Goal: Task Accomplishment & Management: Use online tool/utility

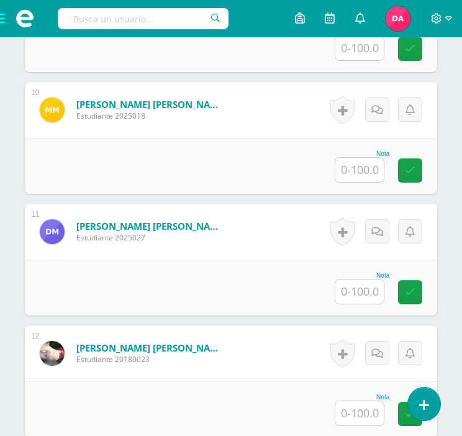
scroll to position [1493, 0]
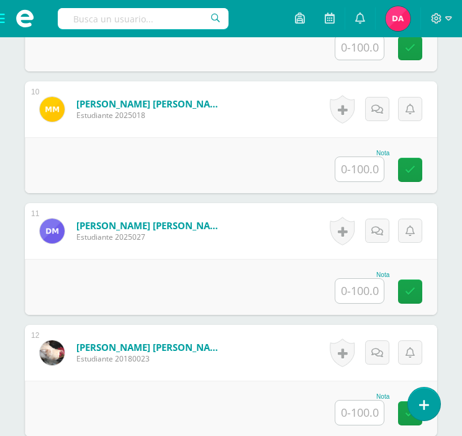
click at [172, 264] on div "Nota" at bounding box center [231, 287] width 412 height 56
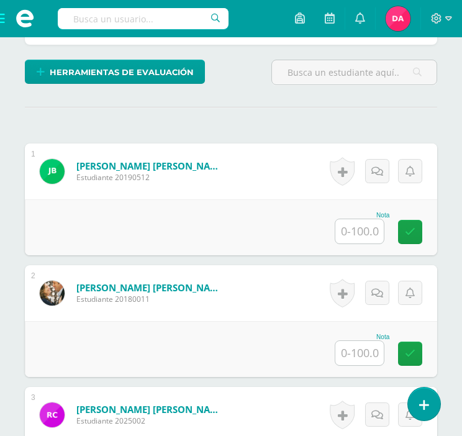
scroll to position [336, 0]
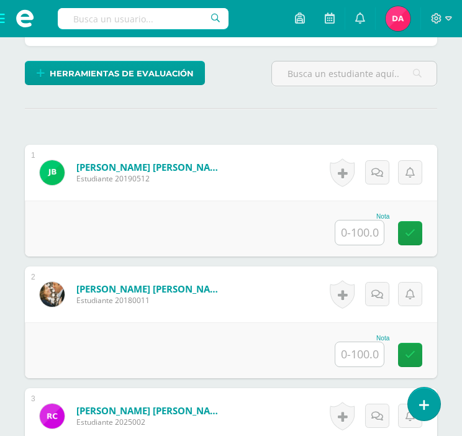
drag, startPoint x: 293, startPoint y: 57, endPoint x: 294, endPoint y: 70, distance: 13.1
click at [294, 70] on input "text" at bounding box center [354, 73] width 164 height 24
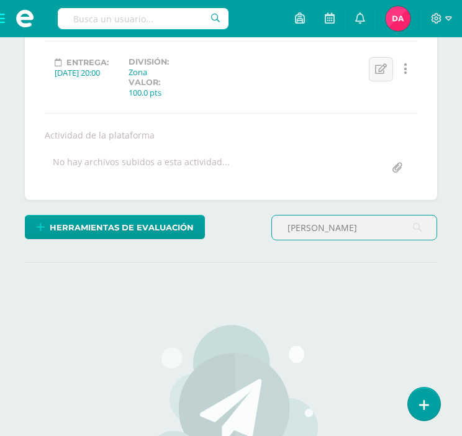
scroll to position [337, 0]
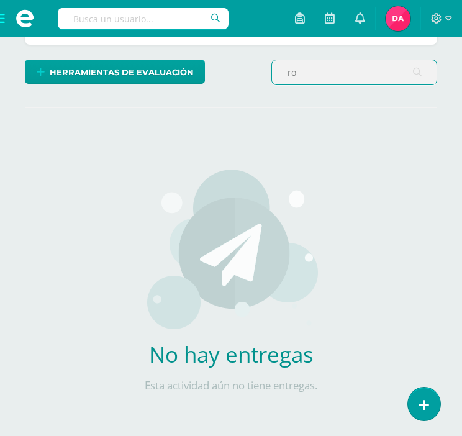
type input "r"
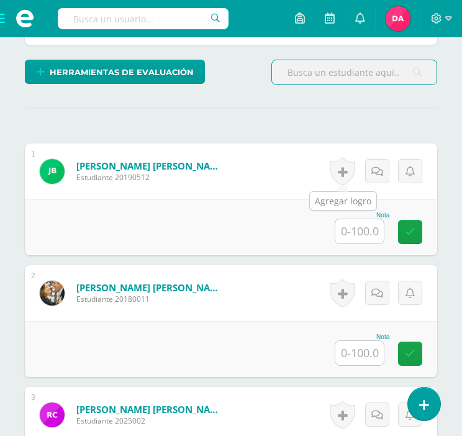
click at [347, 182] on link at bounding box center [341, 171] width 25 height 29
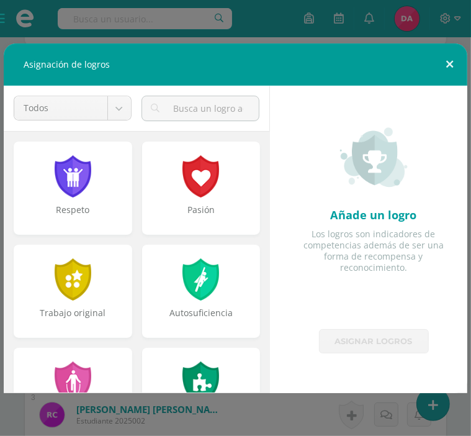
click at [444, 73] on button at bounding box center [449, 64] width 35 height 42
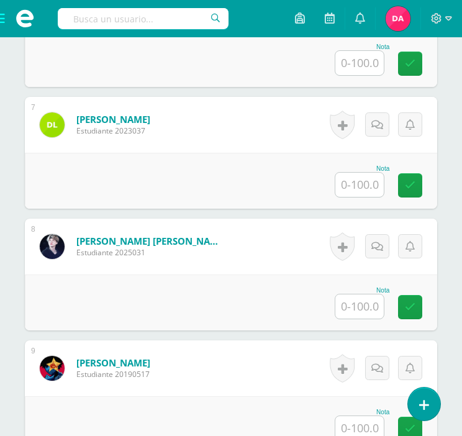
scroll to position [1114, 0]
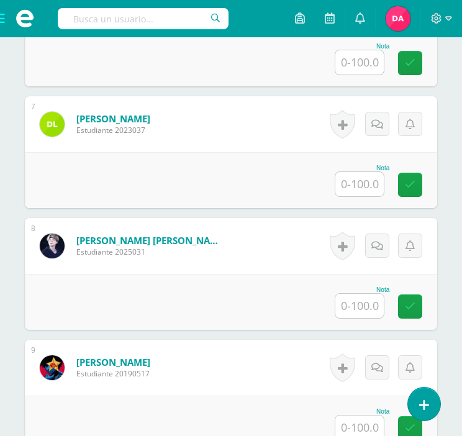
click at [350, 297] on input "text" at bounding box center [359, 305] width 48 height 24
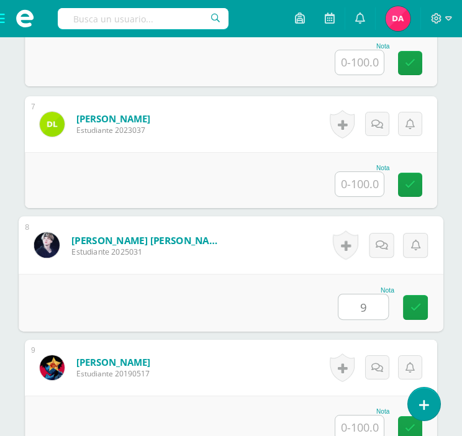
type input "90"
click at [413, 310] on icon at bounding box center [415, 307] width 11 height 11
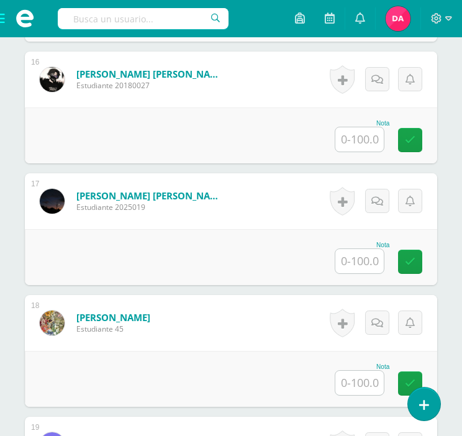
scroll to position [2303, 0]
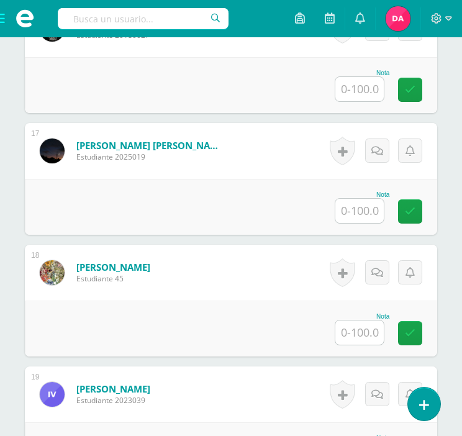
click at [347, 326] on input "text" at bounding box center [359, 332] width 48 height 24
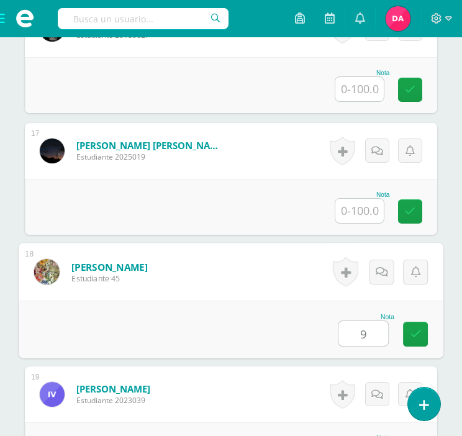
type input "90"
click at [421, 333] on link at bounding box center [415, 333] width 25 height 25
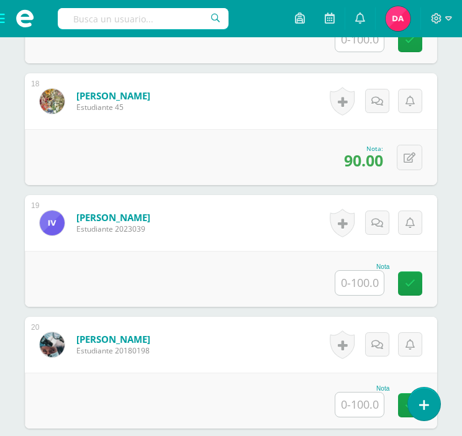
scroll to position [2513, 0]
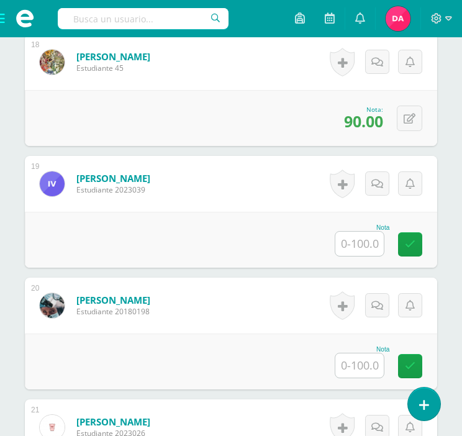
click at [358, 246] on input "text" at bounding box center [359, 243] width 48 height 24
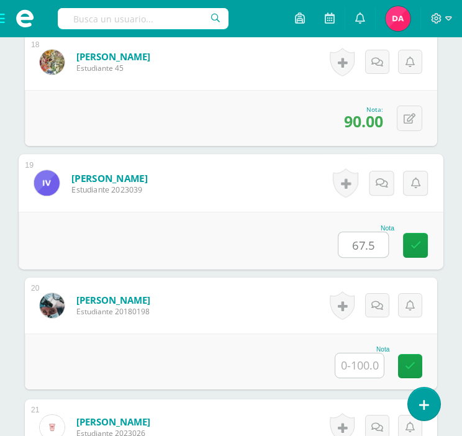
type input "67.50"
click at [418, 246] on icon at bounding box center [415, 244] width 11 height 11
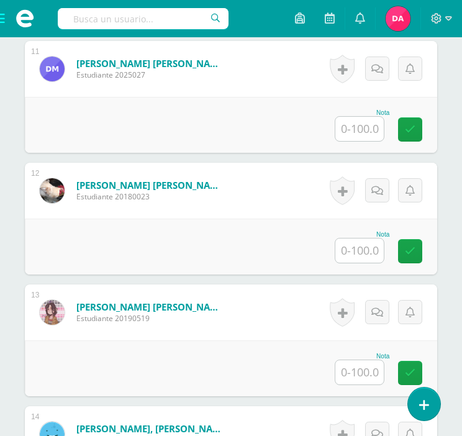
scroll to position [1650, 0]
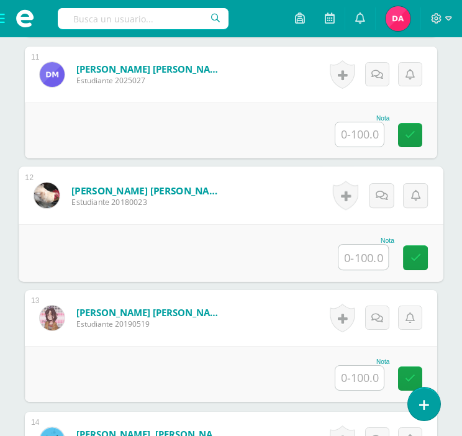
click at [367, 257] on input "text" at bounding box center [363, 256] width 50 height 25
type input "100"
click at [407, 259] on link at bounding box center [415, 257] width 25 height 25
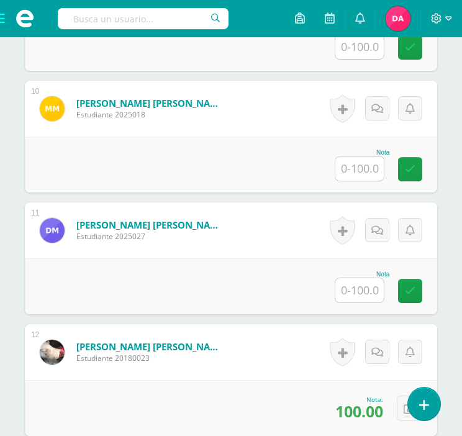
scroll to position [1293, 0]
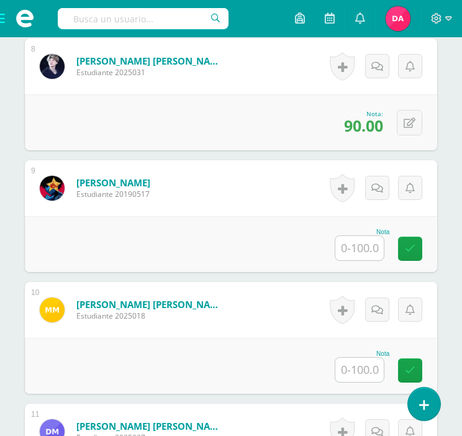
click at [365, 237] on input "text" at bounding box center [359, 248] width 48 height 24
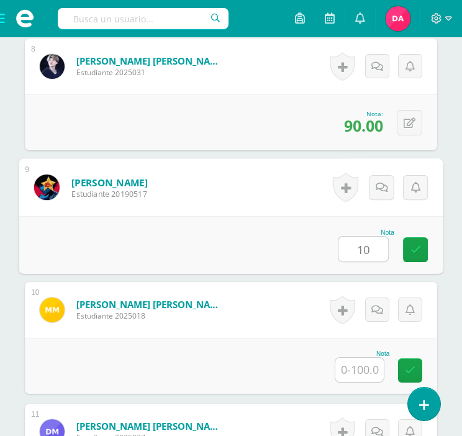
type input "100"
click at [414, 246] on icon at bounding box center [415, 249] width 11 height 11
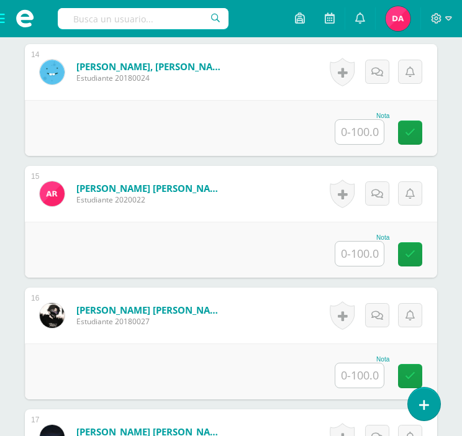
scroll to position [2015, 0]
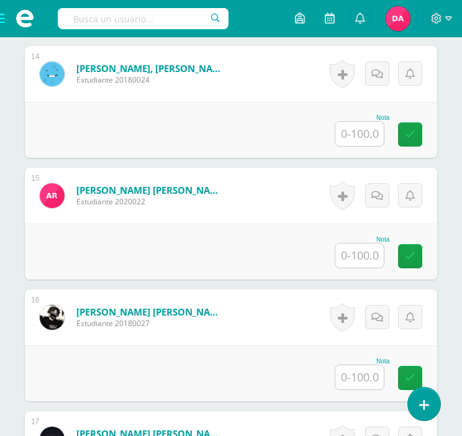
click at [104, 296] on div "Saenz Morales, Angel Antonio Estudiante 20180027" at bounding box center [132, 317] width 215 height 56
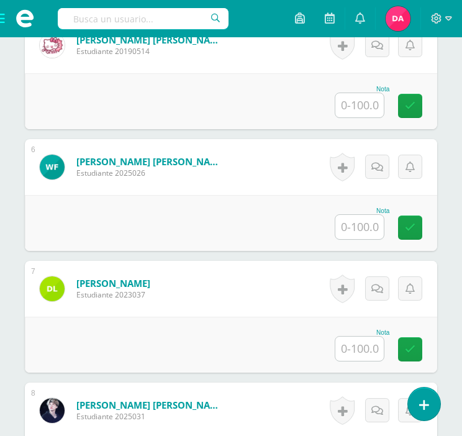
scroll to position [948, 0]
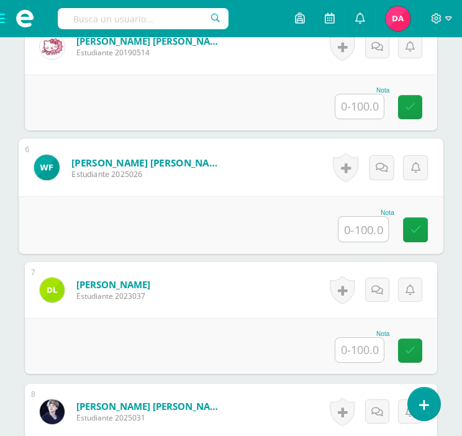
click at [342, 220] on input "text" at bounding box center [363, 229] width 50 height 25
type input "95"
click at [411, 233] on icon at bounding box center [415, 229] width 11 height 11
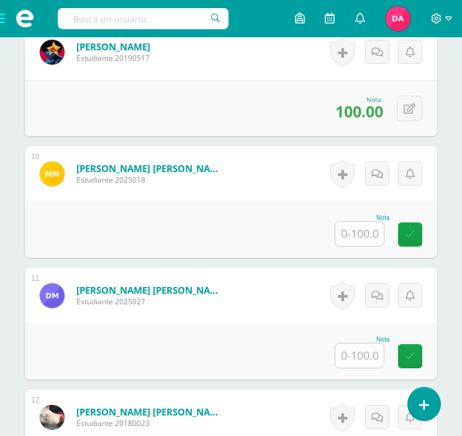
scroll to position [1429, 0]
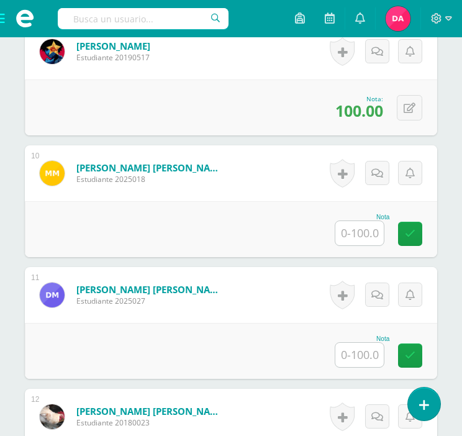
click at [263, 298] on form "Morales Matías, Diego José Estudiante 2025027 Nota 0 Logros N/A" at bounding box center [231, 295] width 412 height 56
click at [343, 346] on input "text" at bounding box center [359, 354] width 48 height 24
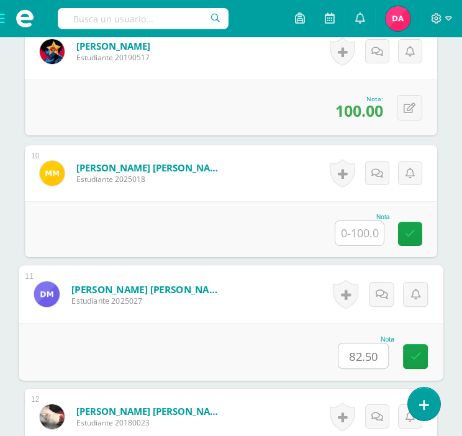
type input "82.50"
click at [418, 339] on div "Nota 82.50" at bounding box center [231, 352] width 424 height 58
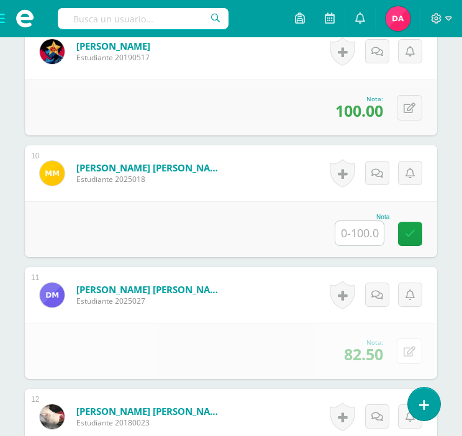
click at [419, 348] on button at bounding box center [408, 350] width 25 height 25
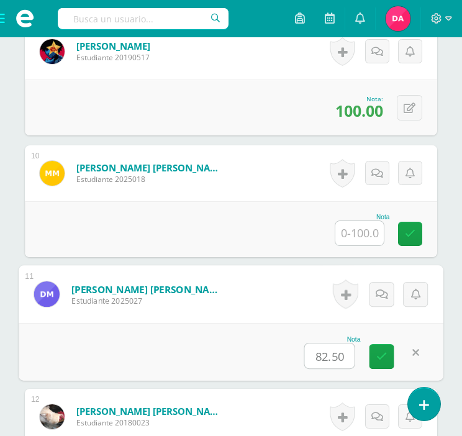
click at [380, 352] on icon at bounding box center [381, 356] width 11 height 11
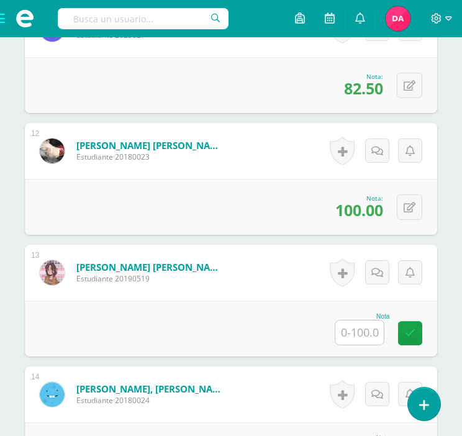
scroll to position [1702, 0]
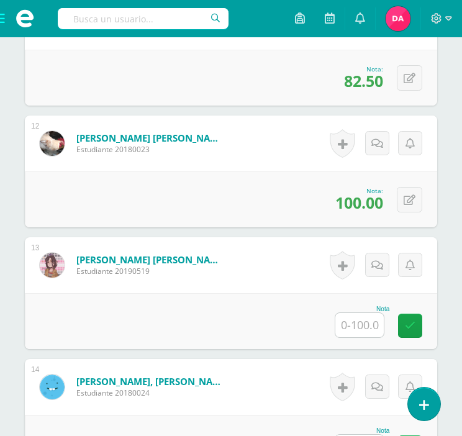
click at [356, 323] on input "text" at bounding box center [359, 325] width 48 height 24
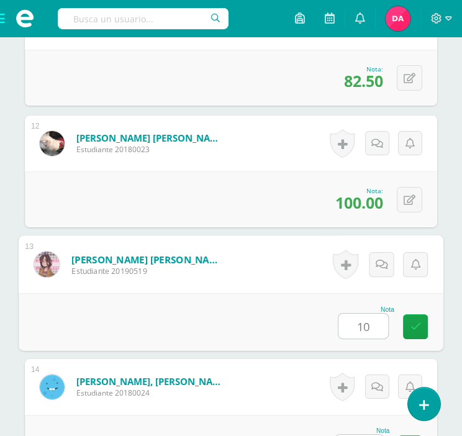
type input "100"
click at [423, 325] on link at bounding box center [415, 326] width 25 height 25
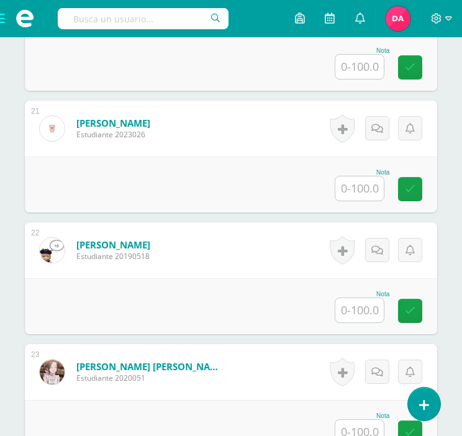
scroll to position [2809, 0]
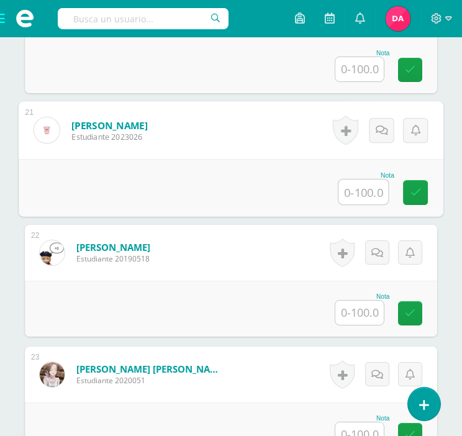
click at [367, 184] on input "text" at bounding box center [363, 191] width 50 height 25
type input "90"
click at [422, 192] on link at bounding box center [415, 192] width 25 height 25
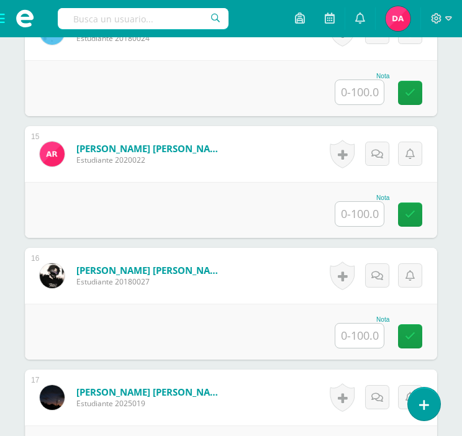
scroll to position [2058, 0]
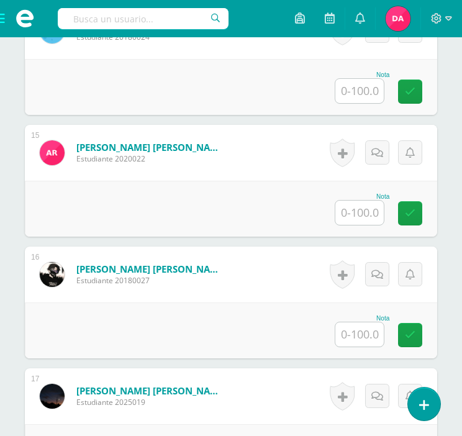
click at [298, 251] on form "Saenz Morales, Angel Antonio Estudiante 20180027 Nota 0 Logros" at bounding box center [231, 274] width 412 height 56
click at [376, 331] on input "text" at bounding box center [359, 334] width 48 height 24
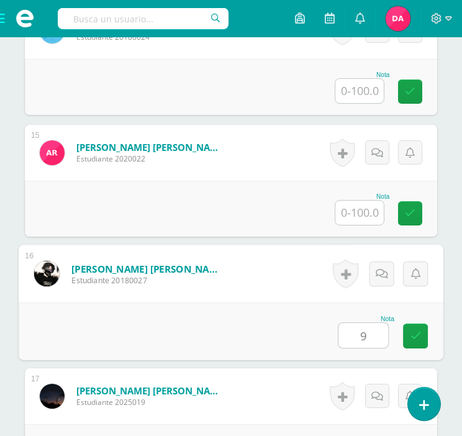
type input "90"
click at [411, 333] on icon at bounding box center [415, 335] width 11 height 11
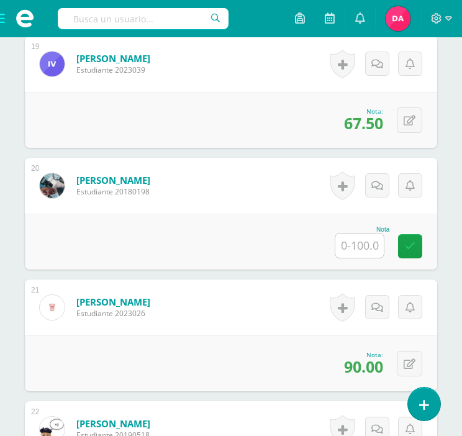
scroll to position [2634, 0]
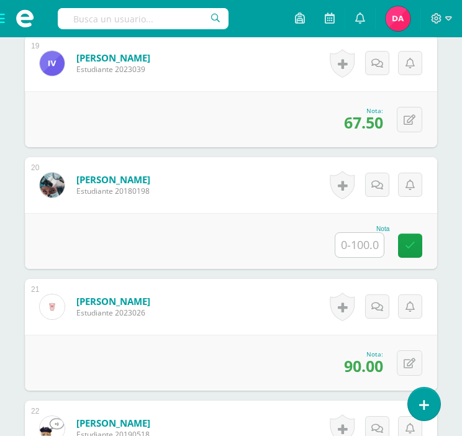
click at [365, 249] on input "text" at bounding box center [359, 245] width 48 height 24
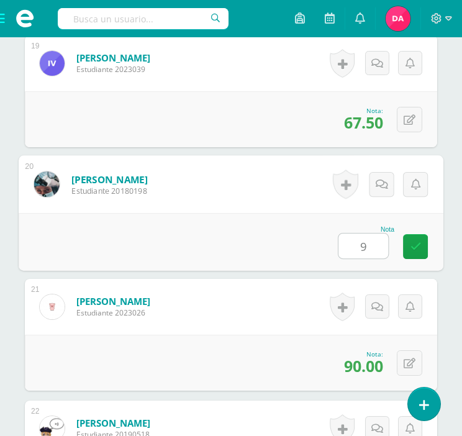
type input "90"
click at [408, 254] on link at bounding box center [415, 246] width 25 height 25
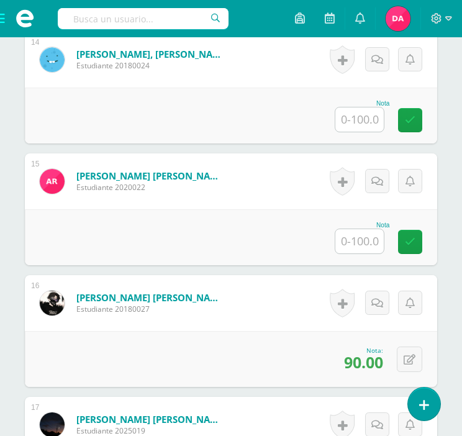
scroll to position [2030, 0]
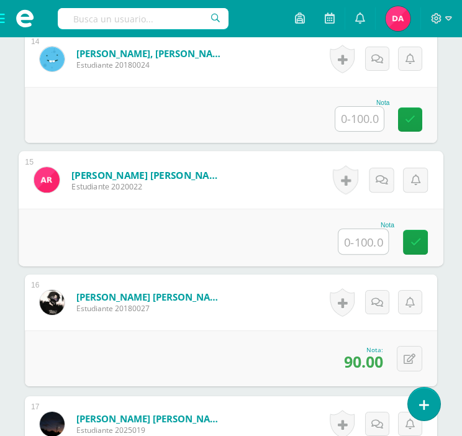
click at [362, 242] on input "text" at bounding box center [363, 241] width 50 height 25
type input "100"
click at [416, 246] on icon at bounding box center [415, 241] width 11 height 11
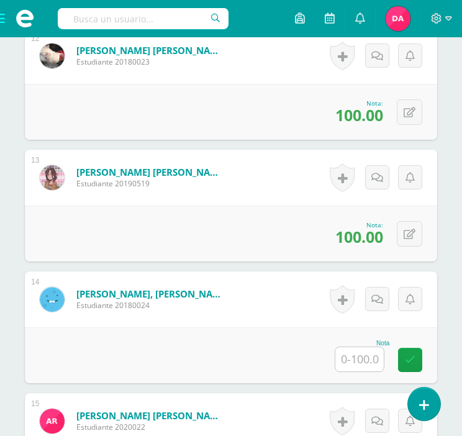
scroll to position [1786, 0]
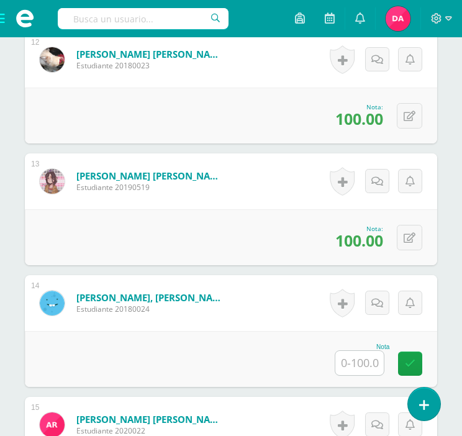
click at [360, 353] on input "text" at bounding box center [359, 363] width 48 height 24
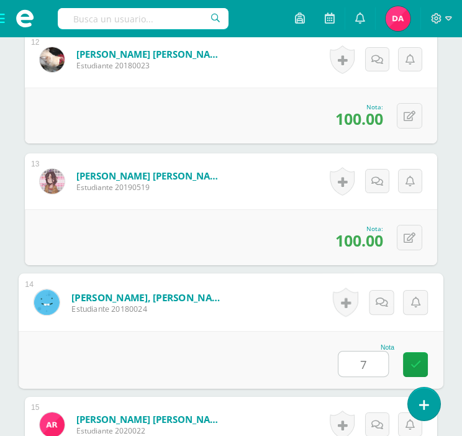
type input "75"
click at [416, 359] on icon at bounding box center [415, 364] width 11 height 11
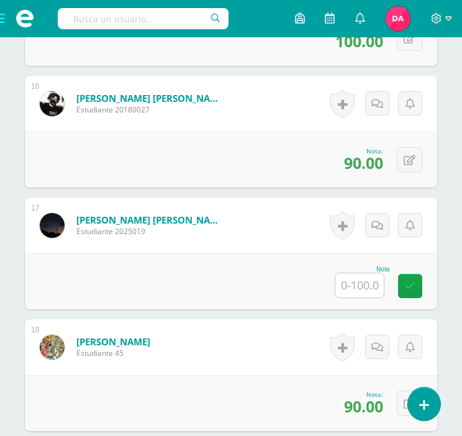
scroll to position [2228, 0]
click at [349, 278] on input "text" at bounding box center [359, 285] width 48 height 24
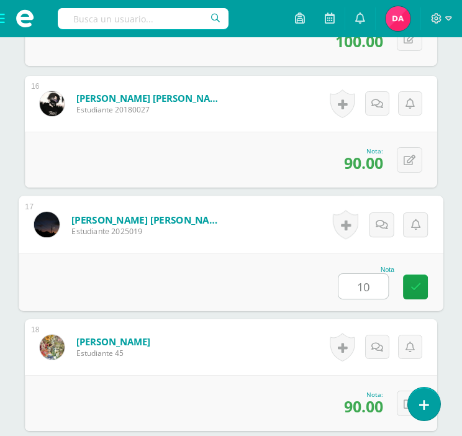
type input "100"
click at [415, 281] on icon at bounding box center [415, 286] width 11 height 11
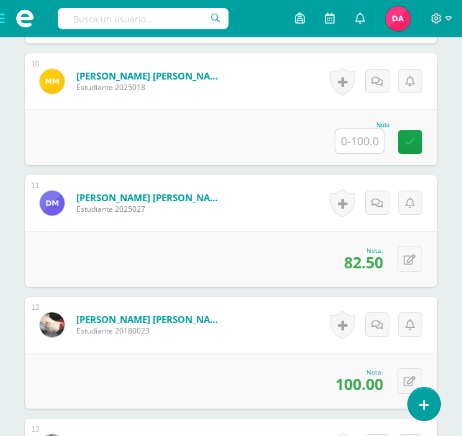
scroll to position [1542, 0]
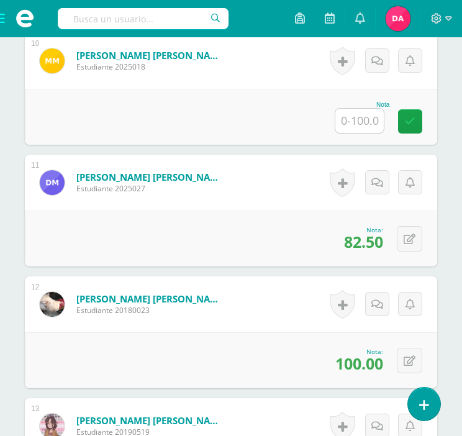
click at [243, 204] on form "Morales Matías, Diego José Estudiante 2025027 Nota 82.50 0 Logros" at bounding box center [231, 182] width 412 height 56
click at [200, 185] on div "Morales Matías, Diego José Estudiante 2025027" at bounding box center [132, 182] width 215 height 56
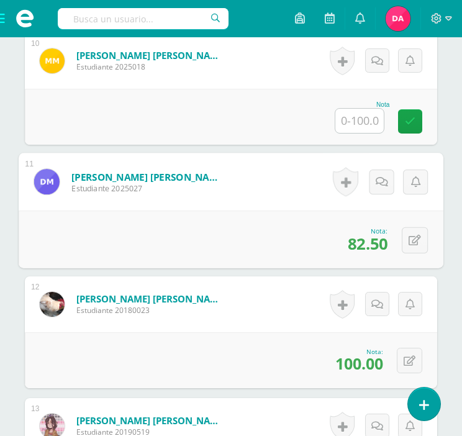
click at [182, 179] on link "Morales Matías, Diego José" at bounding box center [147, 176] width 153 height 13
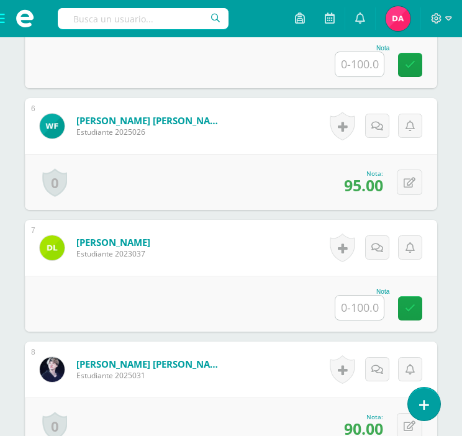
scroll to position [996, 0]
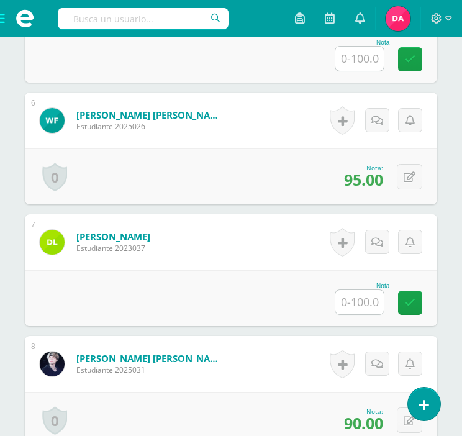
click at [355, 306] on input "text" at bounding box center [359, 302] width 48 height 24
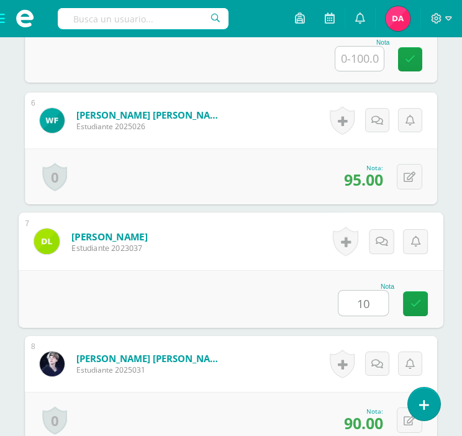
type input "100"
click at [413, 302] on icon at bounding box center [415, 303] width 11 height 11
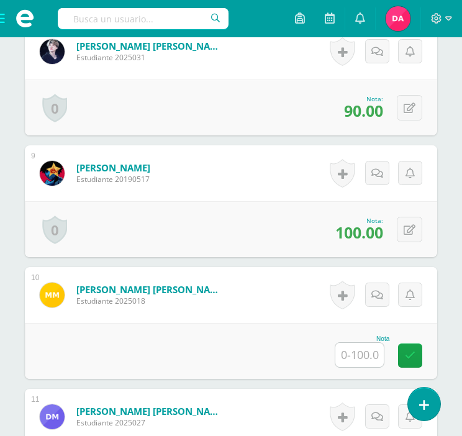
scroll to position [1313, 0]
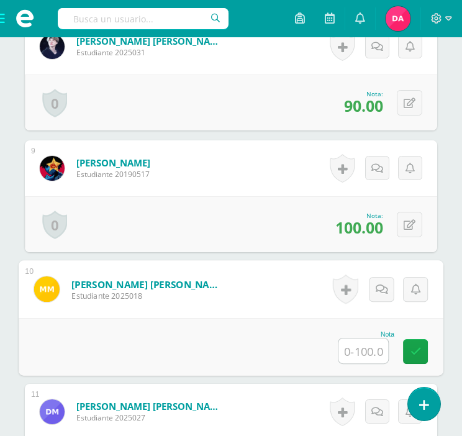
click at [368, 347] on input "text" at bounding box center [363, 350] width 50 height 25
type input "87.5"
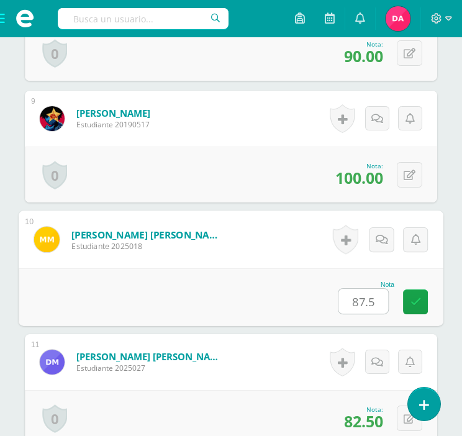
scroll to position [1362, 0]
click at [414, 309] on link at bounding box center [415, 301] width 25 height 25
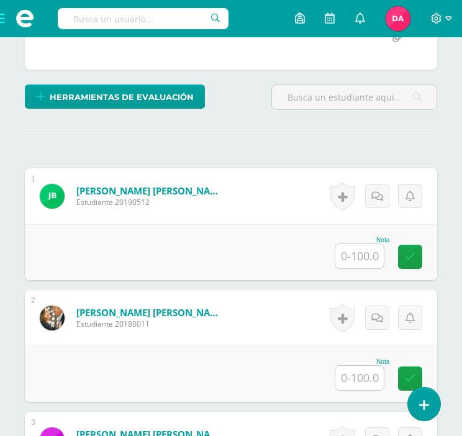
scroll to position [313, 0]
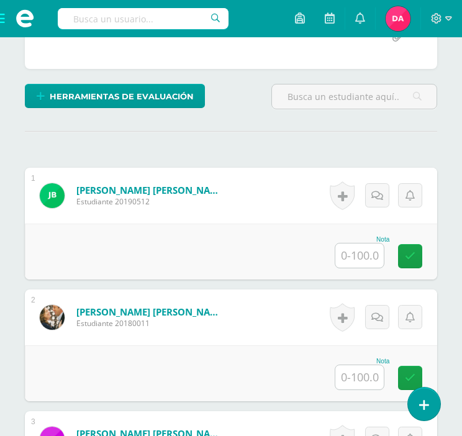
click at [331, 99] on input "text" at bounding box center [354, 96] width 164 height 24
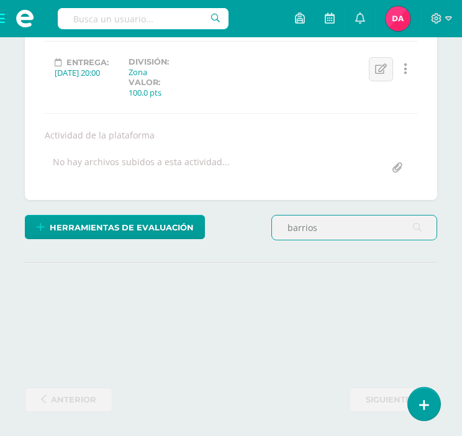
scroll to position [298, 0]
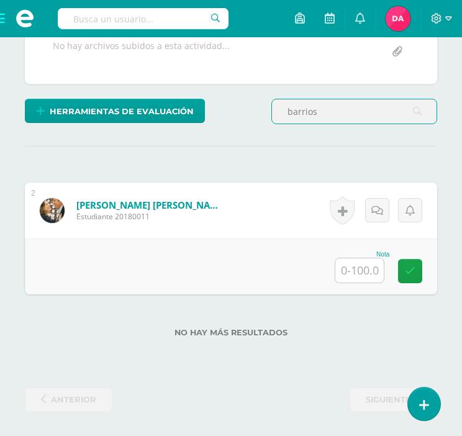
type input "barrios"
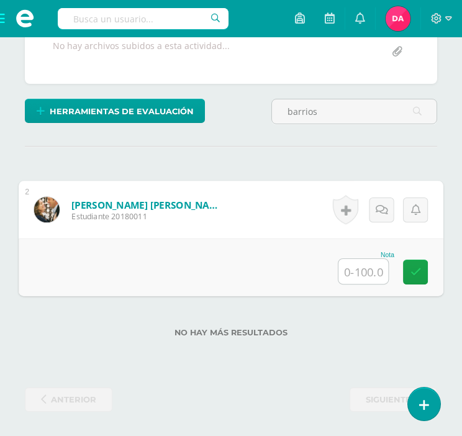
click at [342, 259] on input "text" at bounding box center [363, 271] width 50 height 25
type input "95"
click at [423, 274] on link at bounding box center [415, 271] width 25 height 25
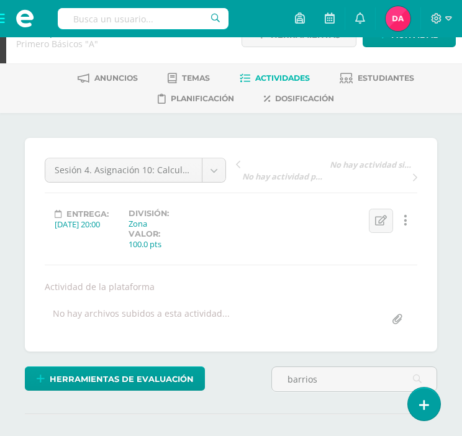
scroll to position [30, 0]
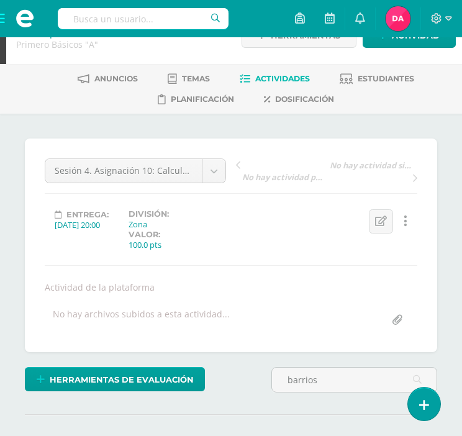
click at [191, 82] on span "Temas" at bounding box center [196, 78] width 28 height 9
click at [178, 81] on link "Temas" at bounding box center [189, 79] width 42 height 20
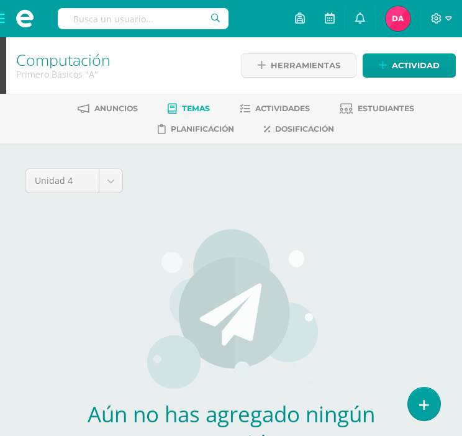
click at [280, 107] on span "Actividades" at bounding box center [282, 108] width 55 height 9
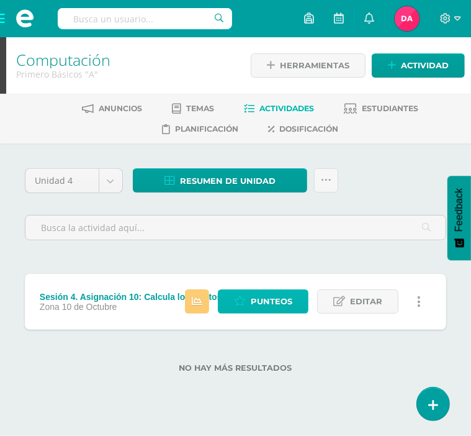
click at [275, 298] on span "Punteos" at bounding box center [272, 301] width 42 height 23
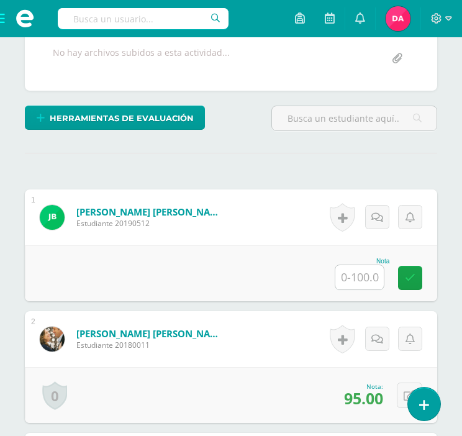
scroll to position [292, 0]
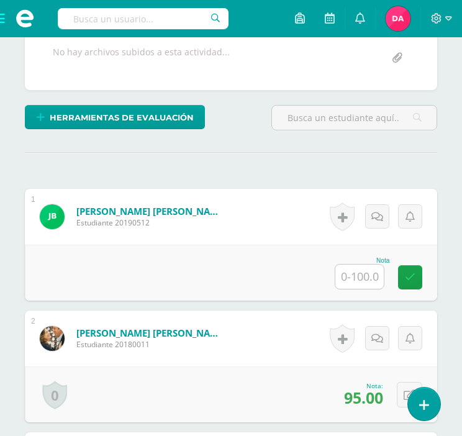
click at [351, 273] on input "text" at bounding box center [359, 276] width 48 height 24
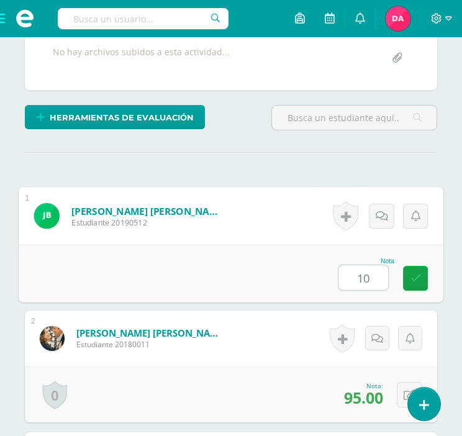
type input "100"
click at [403, 277] on link at bounding box center [415, 278] width 25 height 25
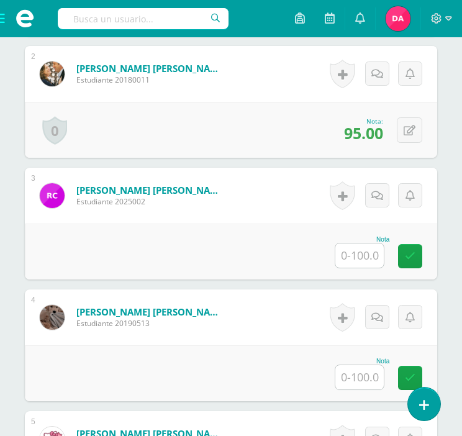
scroll to position [658, 0]
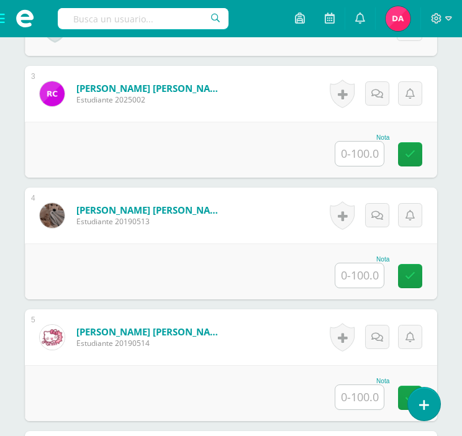
click at [350, 274] on input "text" at bounding box center [359, 275] width 48 height 24
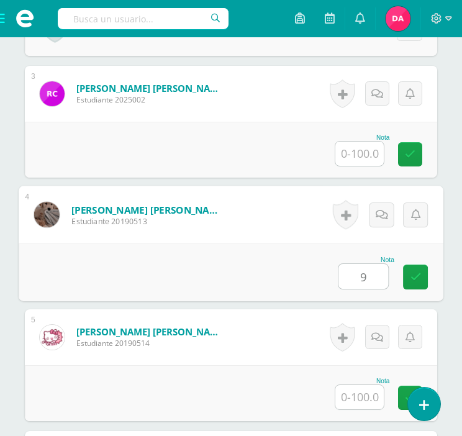
type input "90"
click at [414, 272] on icon at bounding box center [415, 276] width 11 height 11
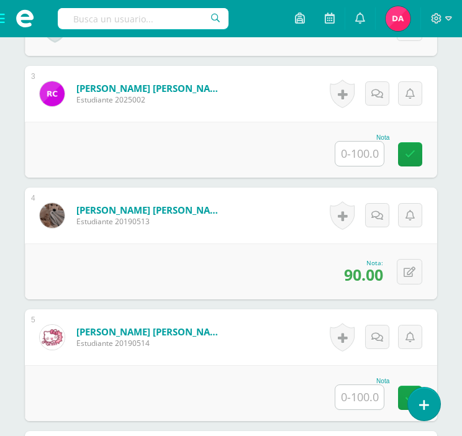
click at [353, 393] on input "text" at bounding box center [359, 397] width 48 height 24
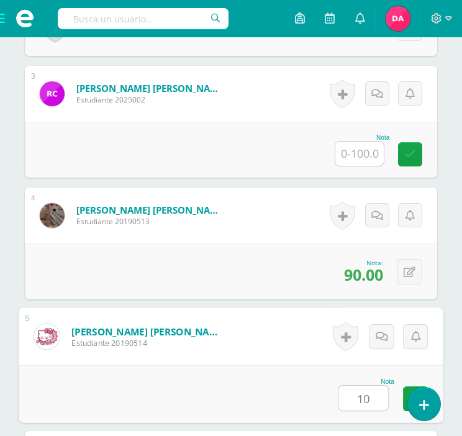
type input "100"
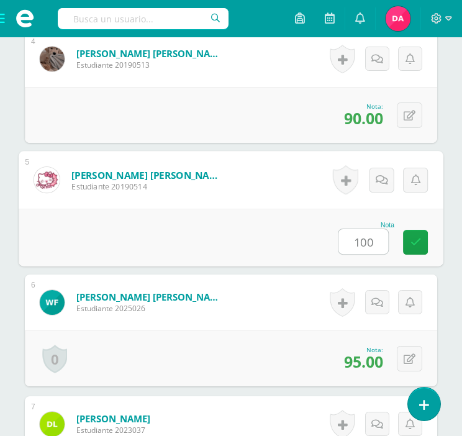
scroll to position [814, 0]
click at [414, 231] on link at bounding box center [415, 242] width 25 height 25
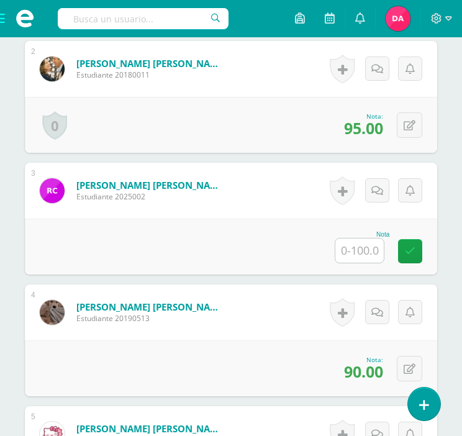
scroll to position [557, 0]
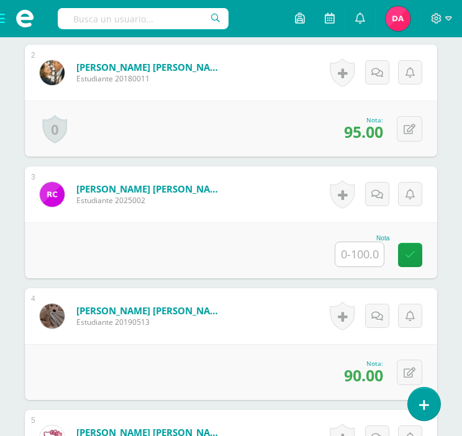
click at [387, 244] on div "Nota" at bounding box center [361, 251] width 55 height 32
click at [368, 249] on input "text" at bounding box center [359, 254] width 48 height 24
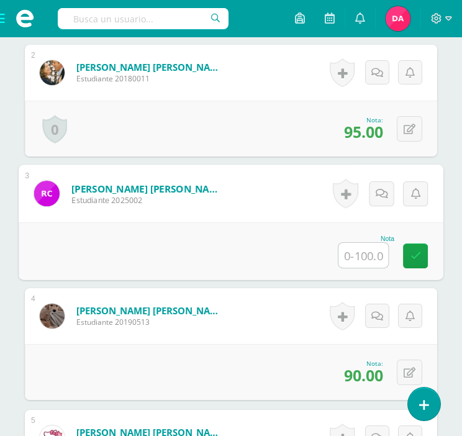
type input "0"
click at [424, 257] on link at bounding box center [415, 255] width 25 height 25
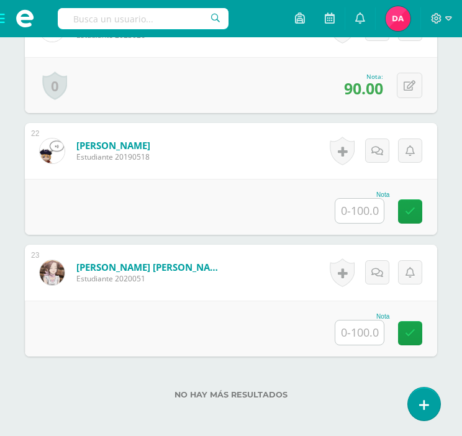
scroll to position [2908, 0]
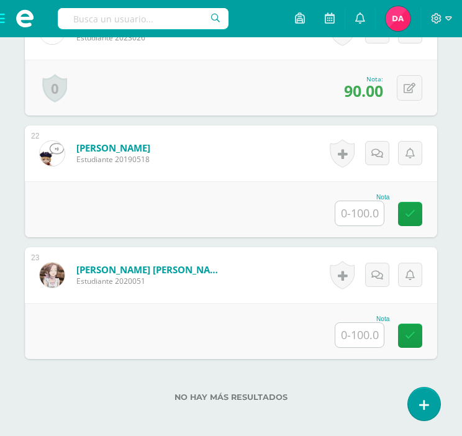
click at [355, 215] on input "text" at bounding box center [359, 213] width 48 height 24
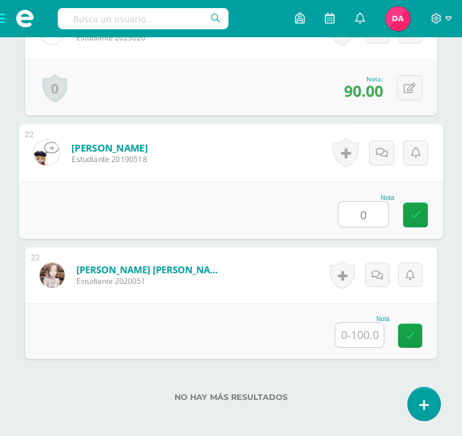
type input "0"
click at [360, 323] on input "text" at bounding box center [359, 335] width 48 height 24
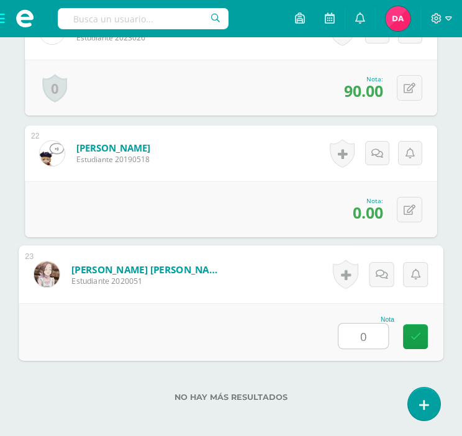
type input "0"
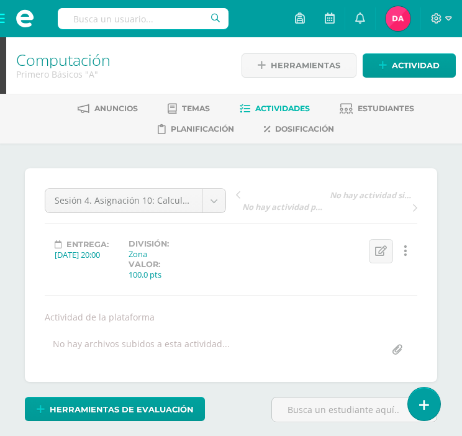
scroll to position [0, 0]
click at [367, 110] on span "Estudiantes" at bounding box center [385, 108] width 56 height 9
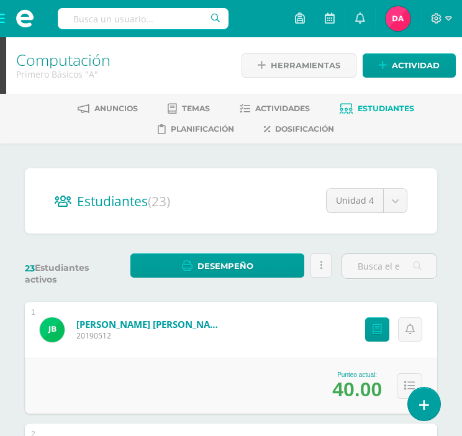
click at [280, 126] on span "Dosificación" at bounding box center [304, 128] width 59 height 9
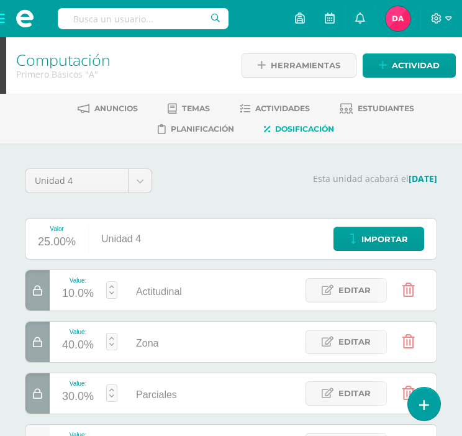
scroll to position [29, 0]
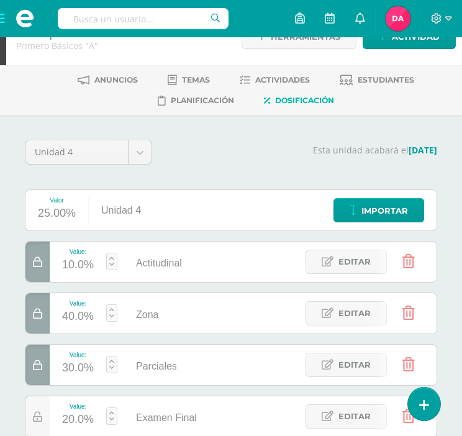
click at [390, 76] on span "Estudiantes" at bounding box center [385, 79] width 56 height 9
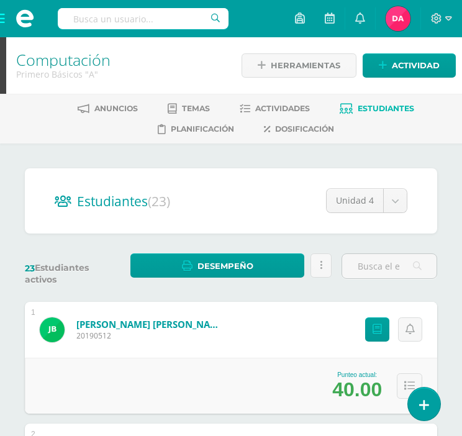
click at [261, 111] on span "Actividades" at bounding box center [282, 108] width 55 height 9
